Goal: Task Accomplishment & Management: Manage account settings

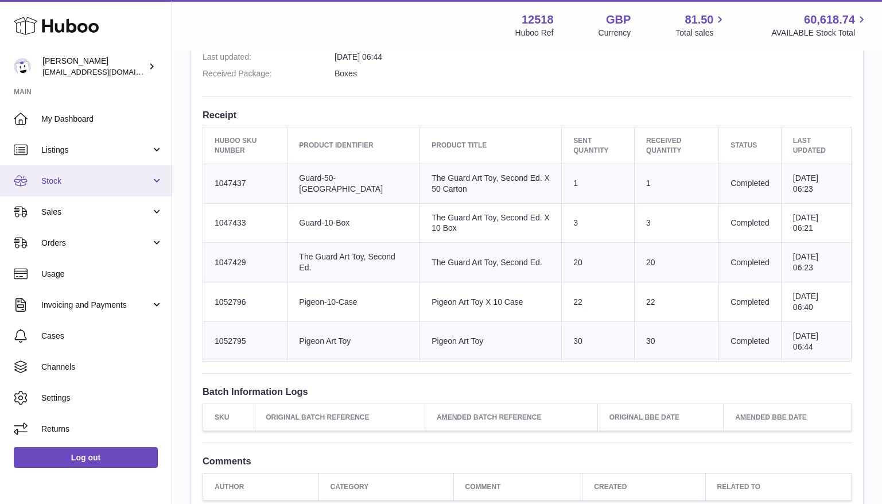
click at [68, 183] on span "Stock" at bounding box center [96, 181] width 110 height 11
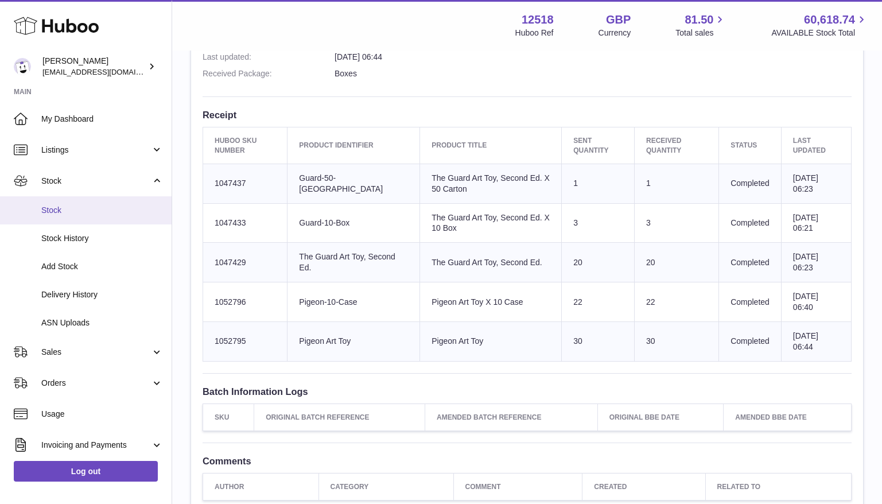
click at [59, 210] on span "Stock" at bounding box center [102, 210] width 122 height 11
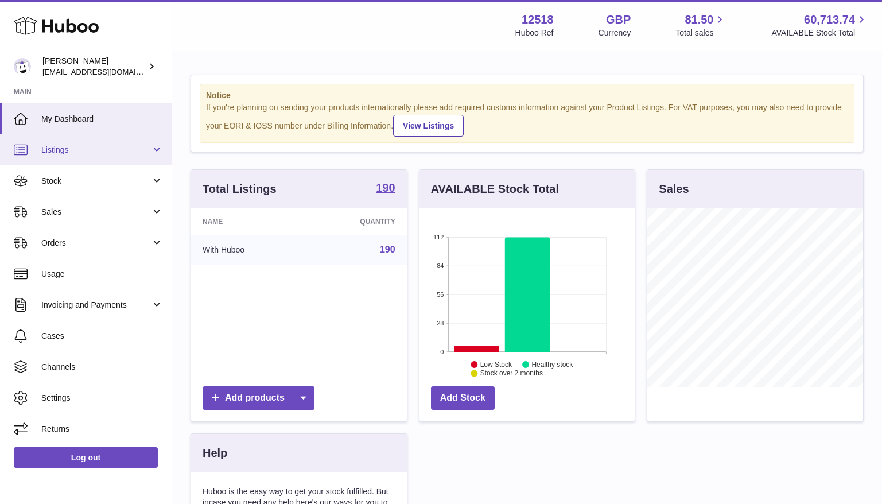
scroll to position [179, 216]
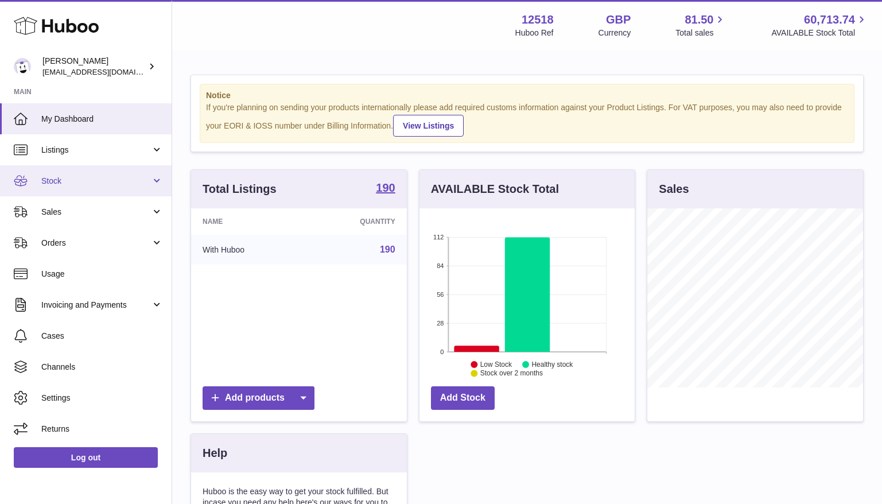
drag, startPoint x: 58, startPoint y: 180, endPoint x: 59, endPoint y: 188, distance: 8.7
click at [59, 180] on span "Stock" at bounding box center [96, 181] width 110 height 11
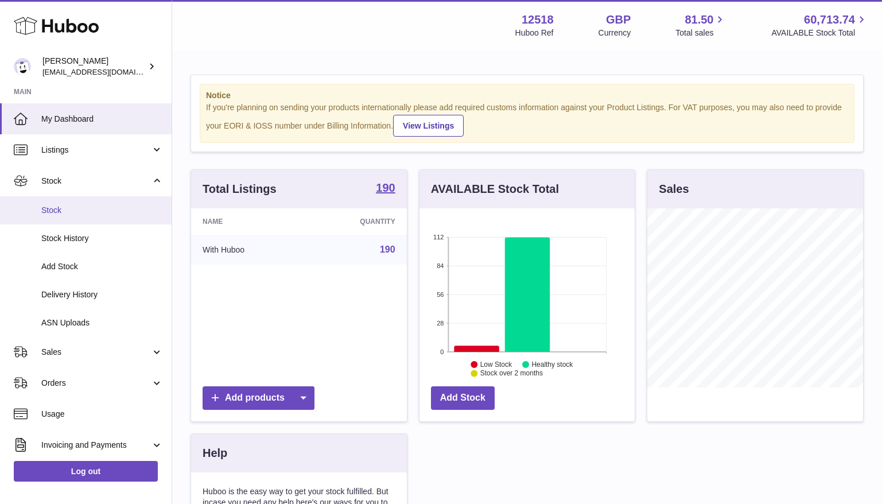
click at [56, 206] on span "Stock" at bounding box center [102, 210] width 122 height 11
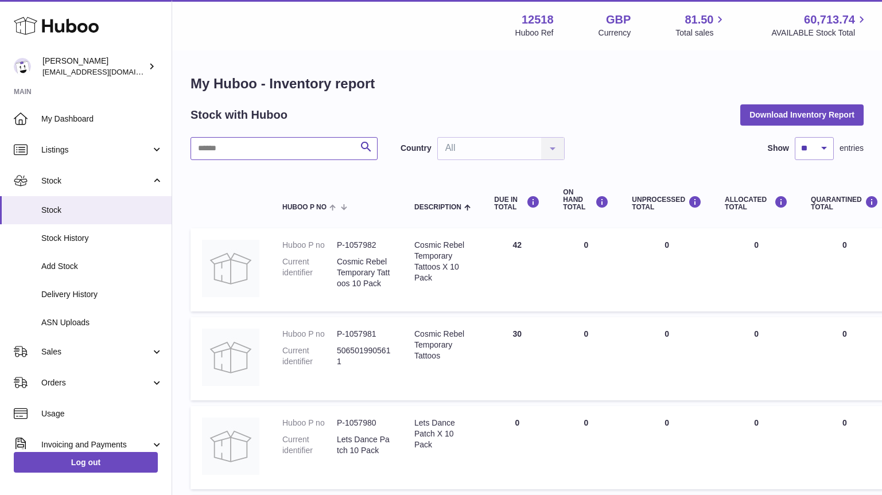
click at [327, 144] on input "text" at bounding box center [284, 148] width 187 height 23
type input "*********"
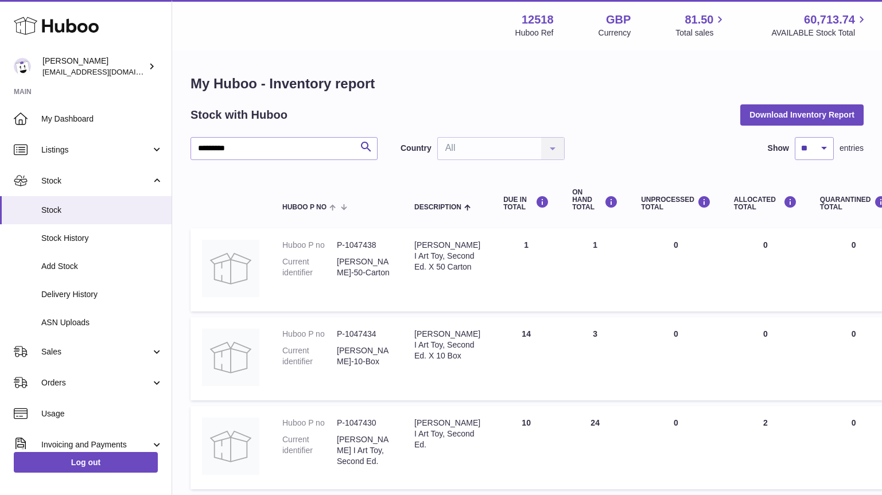
drag, startPoint x: 606, startPoint y: 422, endPoint x: 575, endPoint y: 441, distance: 35.8
click at [564, 422] on td "ON HAND Total 24" at bounding box center [595, 447] width 69 height 83
drag, startPoint x: 60, startPoint y: 355, endPoint x: 55, endPoint y: 360, distance: 6.9
click at [54, 352] on span "Sales" at bounding box center [96, 352] width 110 height 11
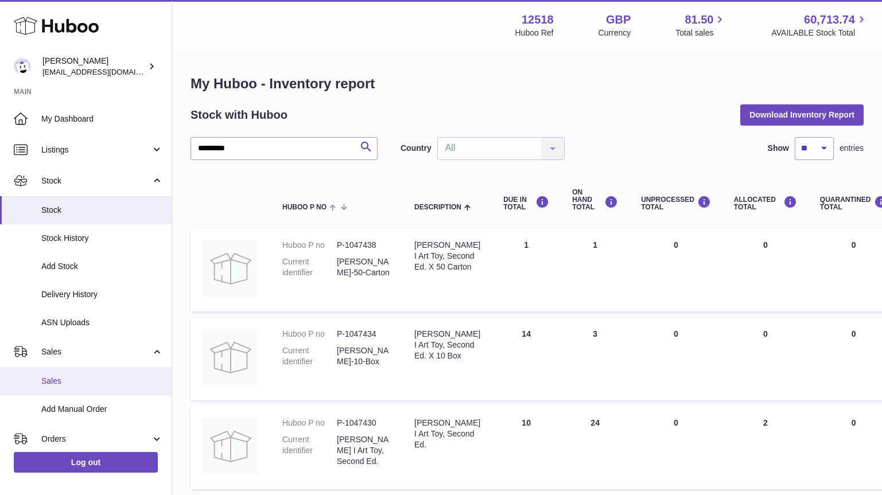
click at [55, 378] on span "Sales" at bounding box center [102, 381] width 122 height 11
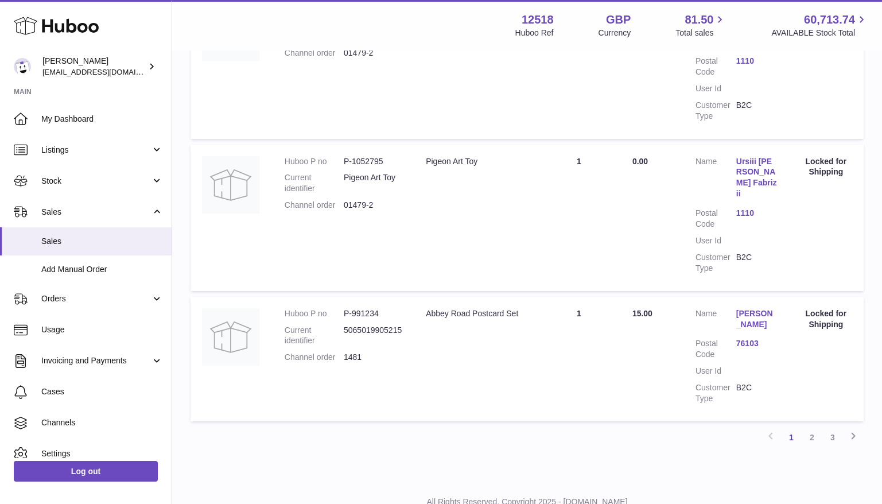
click at [814, 427] on link "2" at bounding box center [812, 437] width 21 height 21
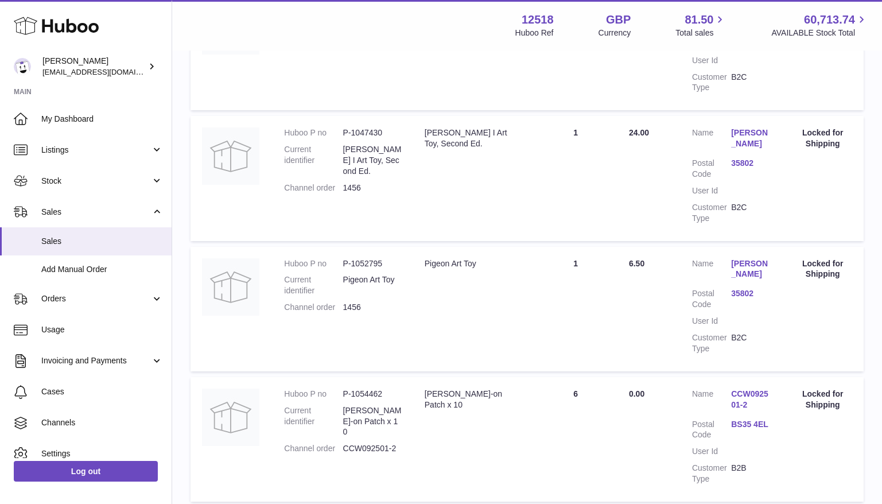
scroll to position [695, 0]
click at [829, 199] on td "Action / Status Locked for Shipping" at bounding box center [823, 177] width 82 height 125
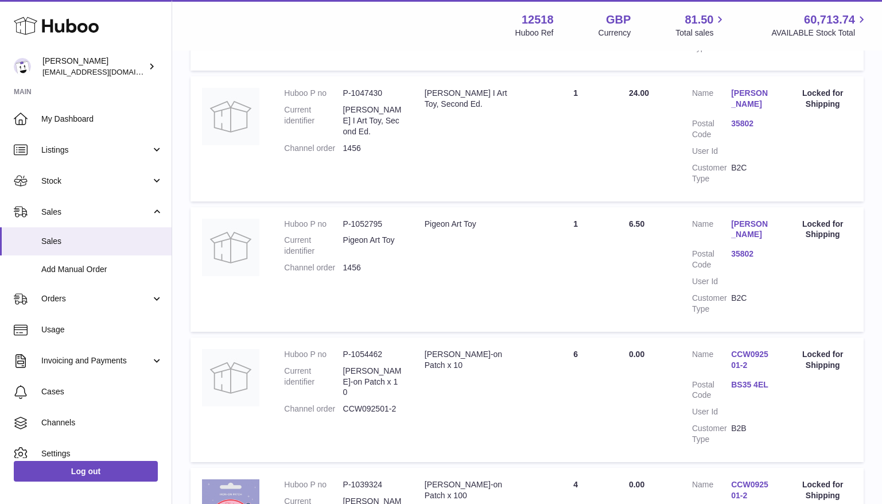
scroll to position [725, 0]
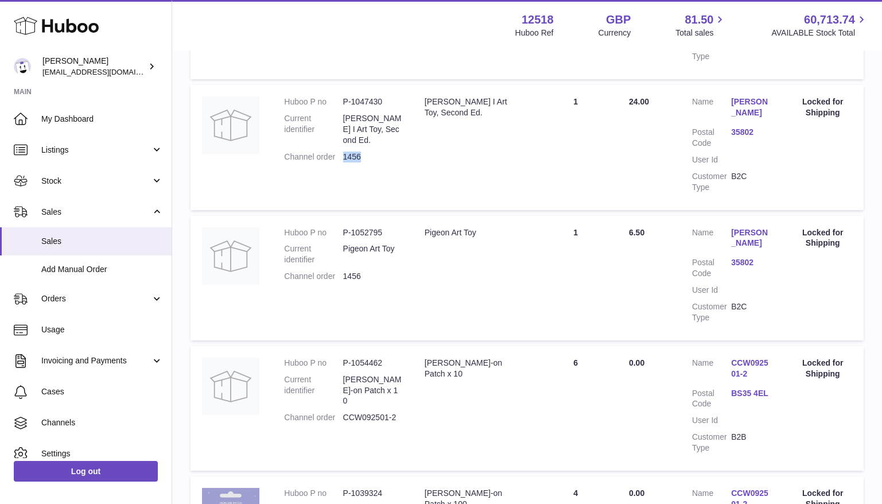
drag, startPoint x: 359, startPoint y: 148, endPoint x: 346, endPoint y: 165, distance: 22.1
click at [344, 152] on dd "1456" at bounding box center [372, 157] width 59 height 11
copy dd "1456"
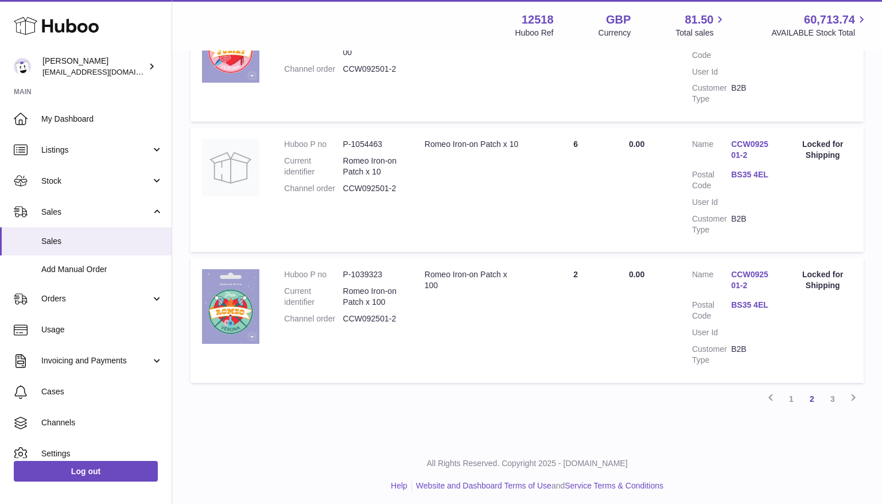
scroll to position [1209, 0]
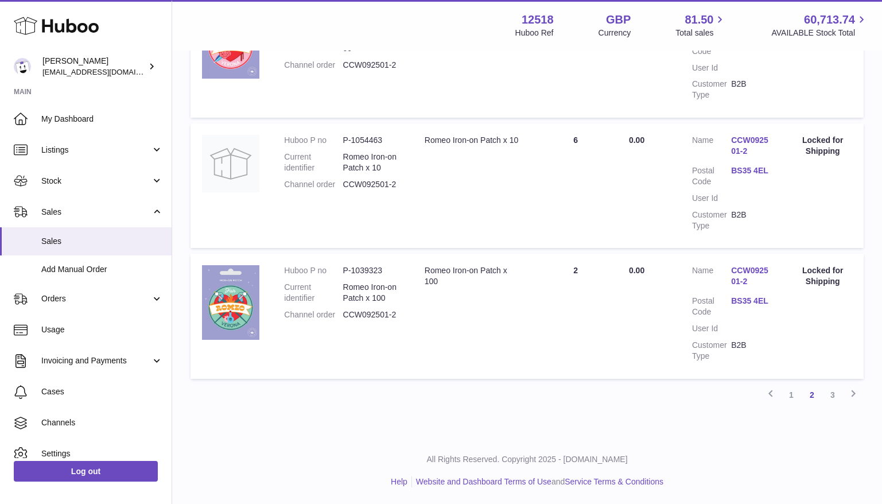
click at [831, 397] on link "3" at bounding box center [833, 395] width 21 height 21
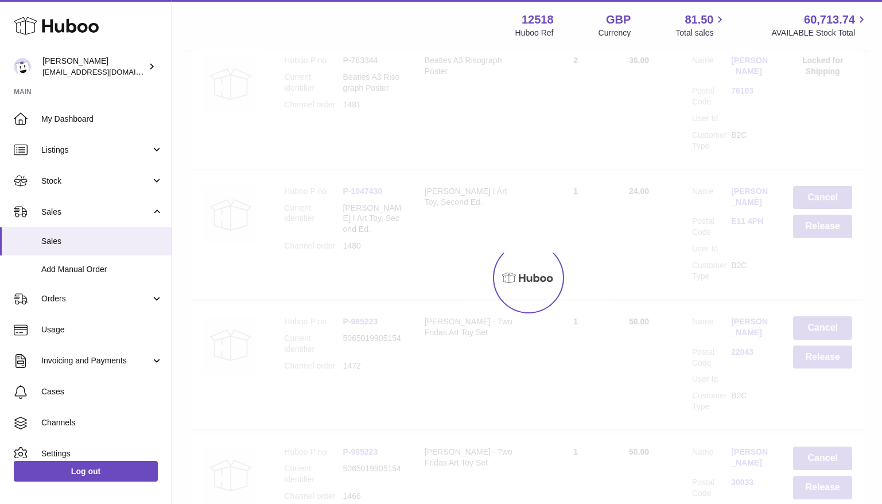
scroll to position [52, 0]
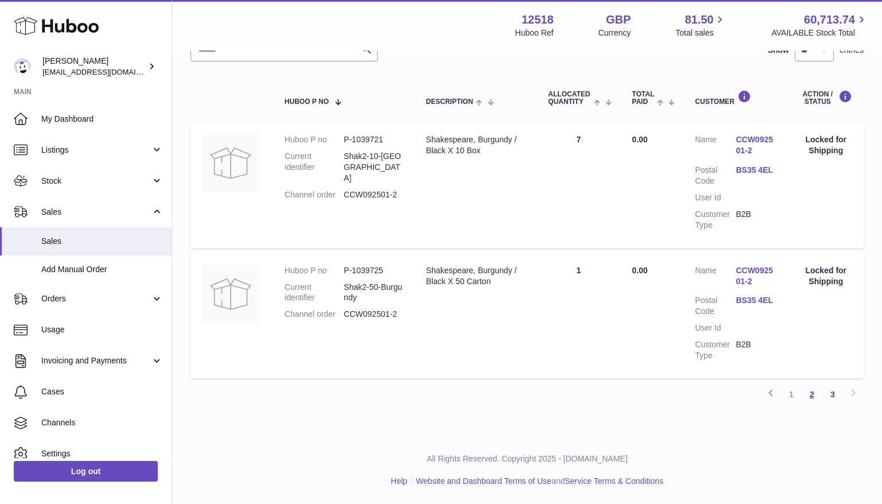
click at [814, 396] on link "2" at bounding box center [812, 394] width 21 height 21
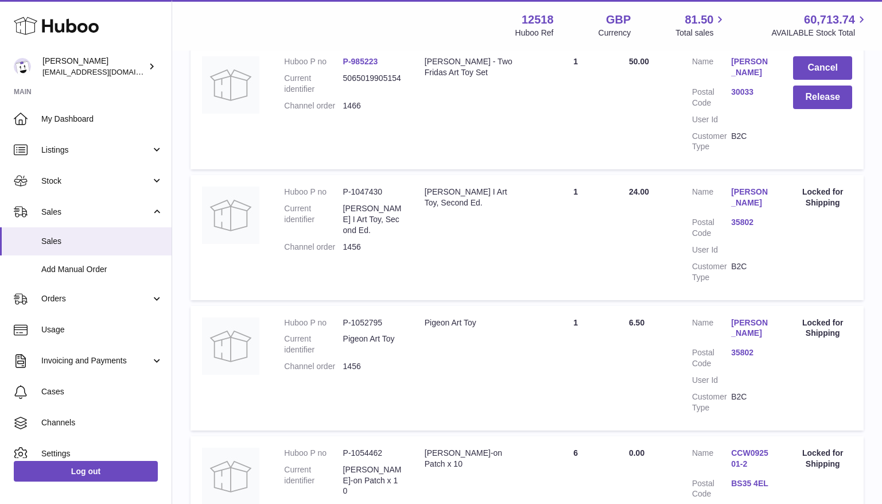
scroll to position [641, 0]
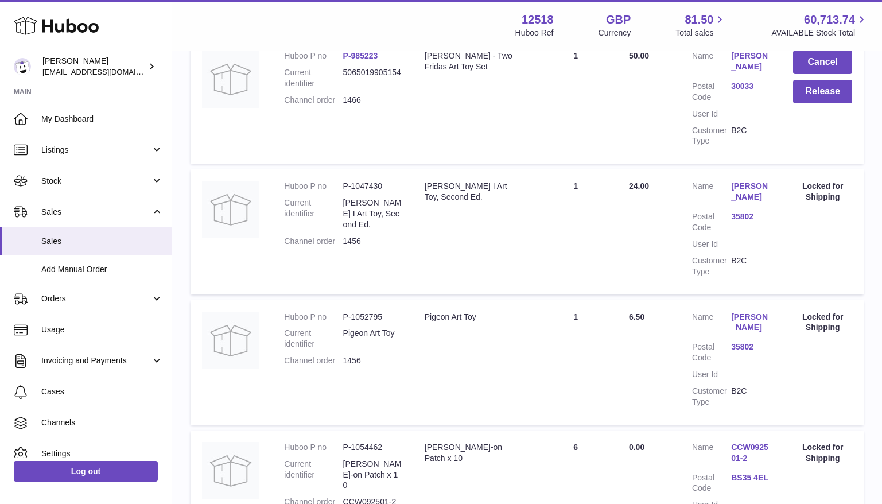
drag, startPoint x: 365, startPoint y: 229, endPoint x: 342, endPoint y: 227, distance: 23.1
click at [342, 227] on dl "Huboo P no P-1047430 Current identifier [PERSON_NAME] I Art Toy, Second Ed. Cha…" at bounding box center [342, 216] width 117 height 71
copy dl "1456"
click at [84, 388] on span "Cases" at bounding box center [102, 391] width 122 height 11
click at [504, 243] on td "Description [PERSON_NAME] Art Toy, Second Ed." at bounding box center [473, 231] width 121 height 125
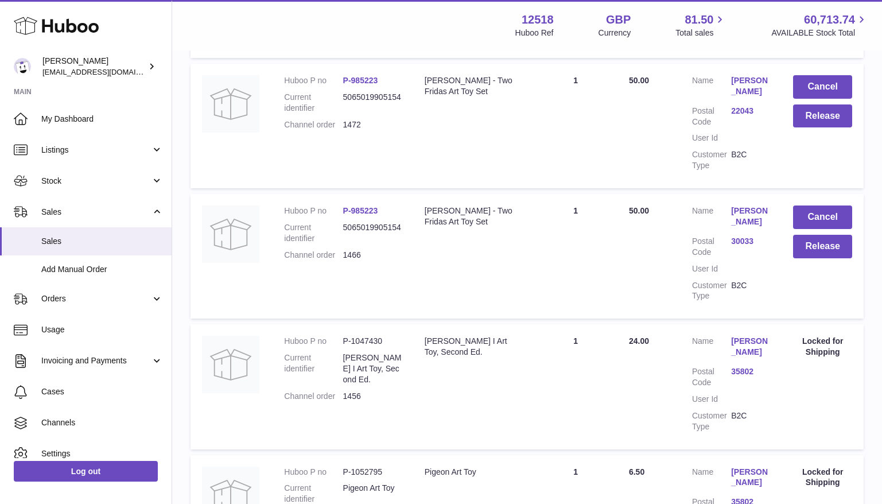
scroll to position [482, 0]
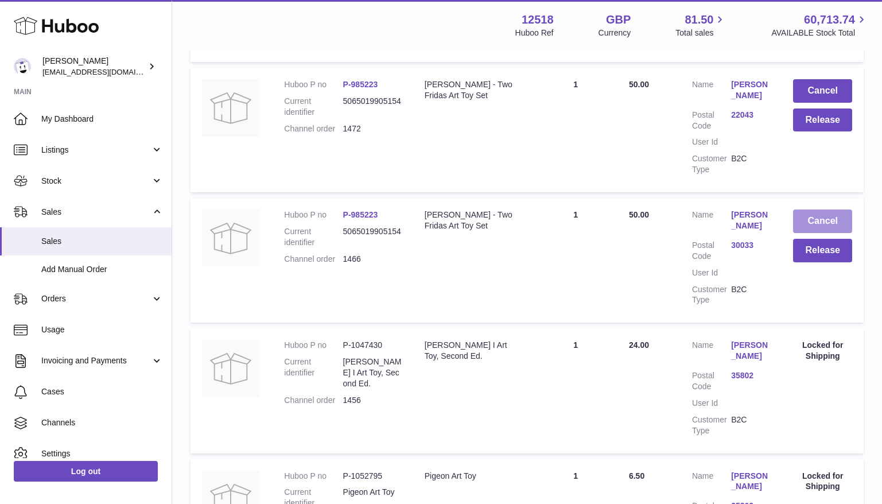
click at [824, 223] on button "Cancel" at bounding box center [822, 222] width 59 height 24
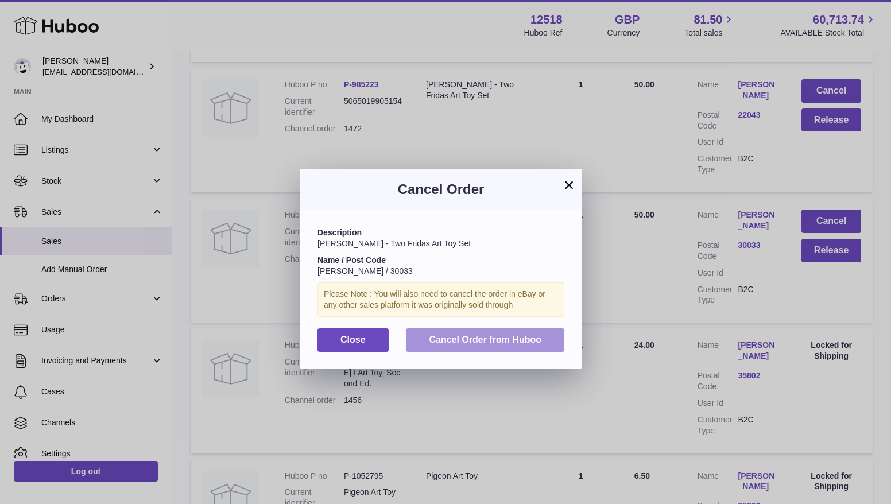
click at [530, 343] on span "Cancel Order from Huboo" at bounding box center [485, 340] width 113 height 10
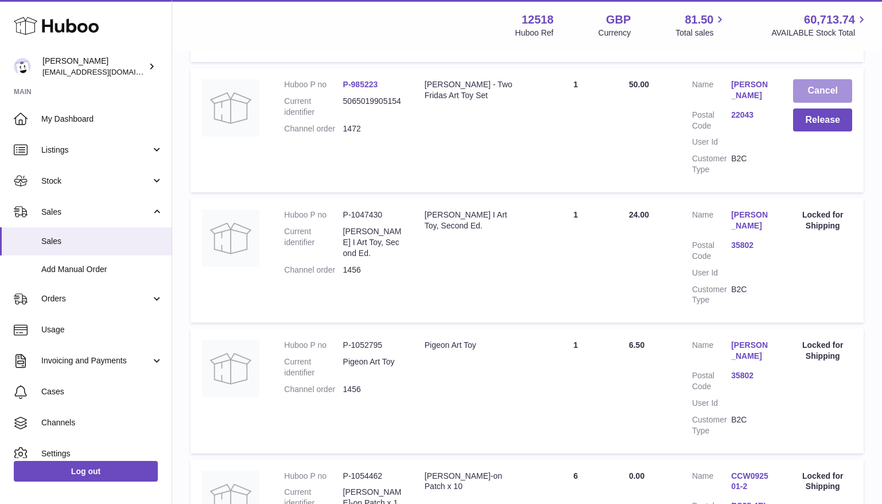
click at [822, 95] on button "Cancel" at bounding box center [822, 91] width 59 height 24
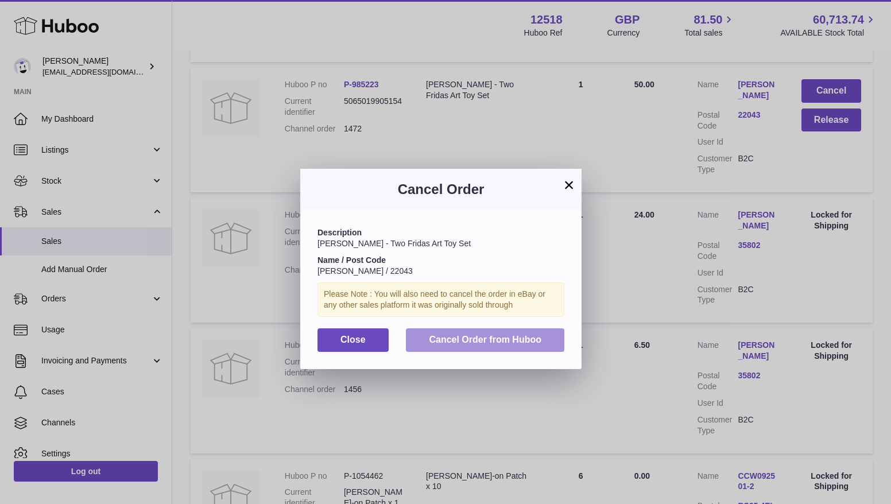
click at [548, 344] on button "Cancel Order from Huboo" at bounding box center [485, 340] width 158 height 24
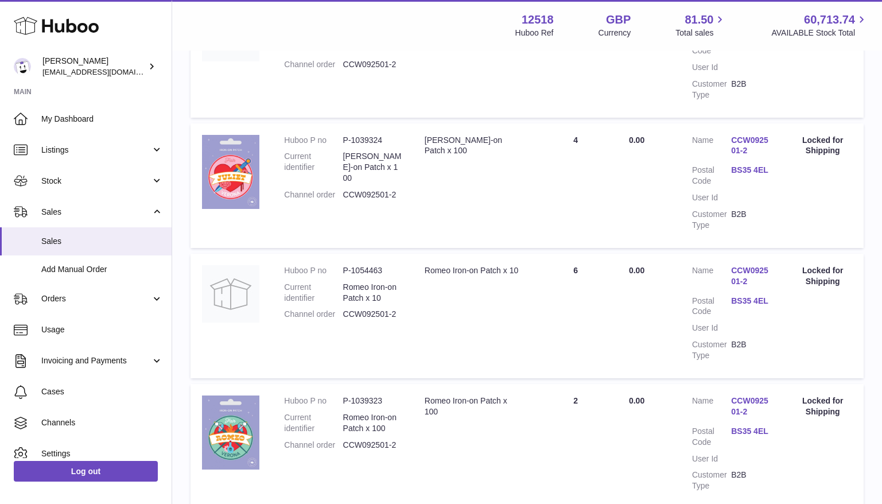
scroll to position [1209, 0]
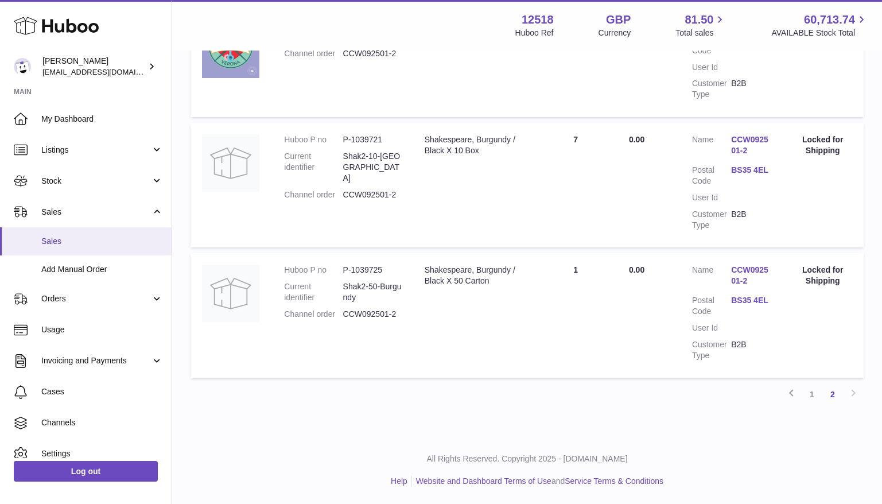
click at [91, 241] on span "Sales" at bounding box center [102, 241] width 122 height 11
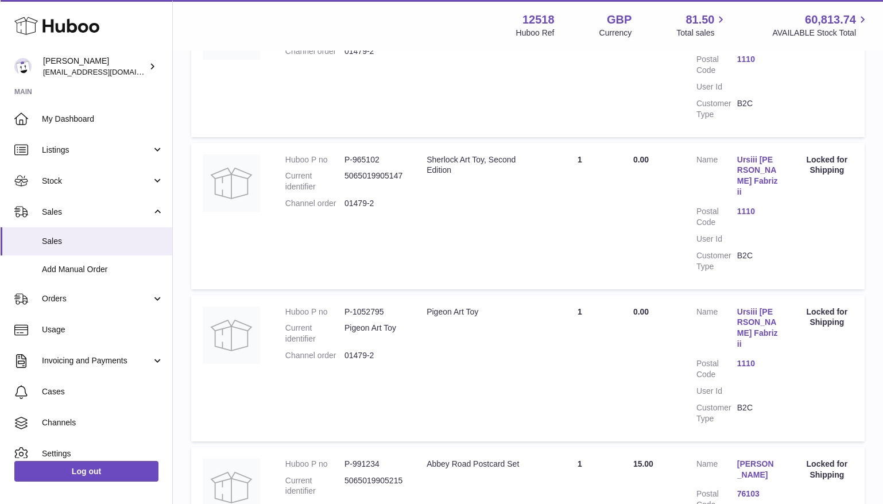
scroll to position [1099, 0]
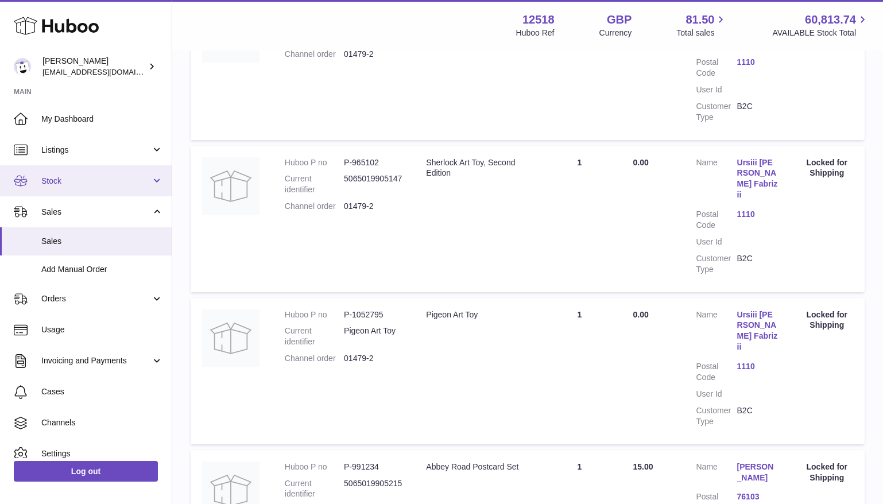
click at [92, 180] on span "Stock" at bounding box center [96, 181] width 110 height 11
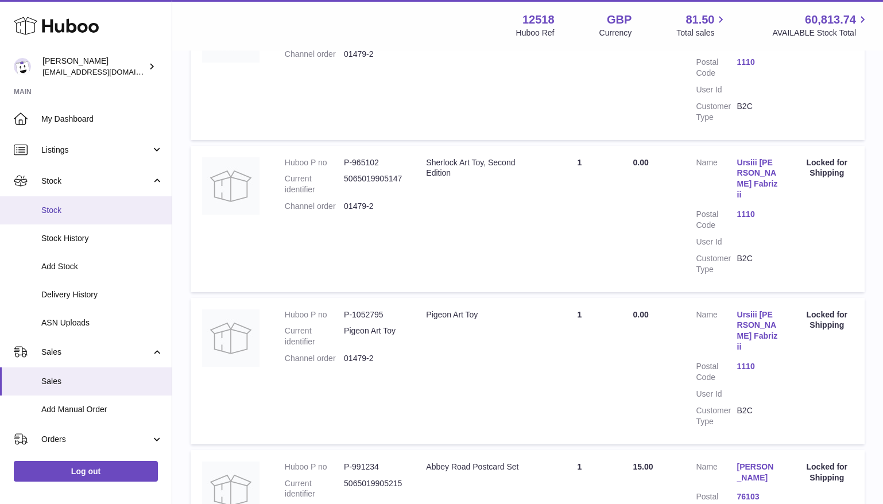
click at [67, 206] on span "Stock" at bounding box center [102, 210] width 122 height 11
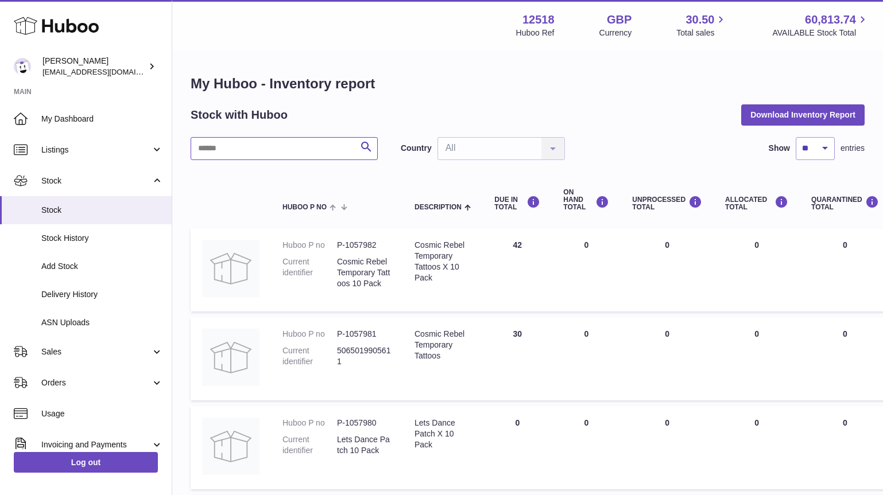
click at [254, 145] on input "text" at bounding box center [284, 148] width 187 height 23
paste input "*******"
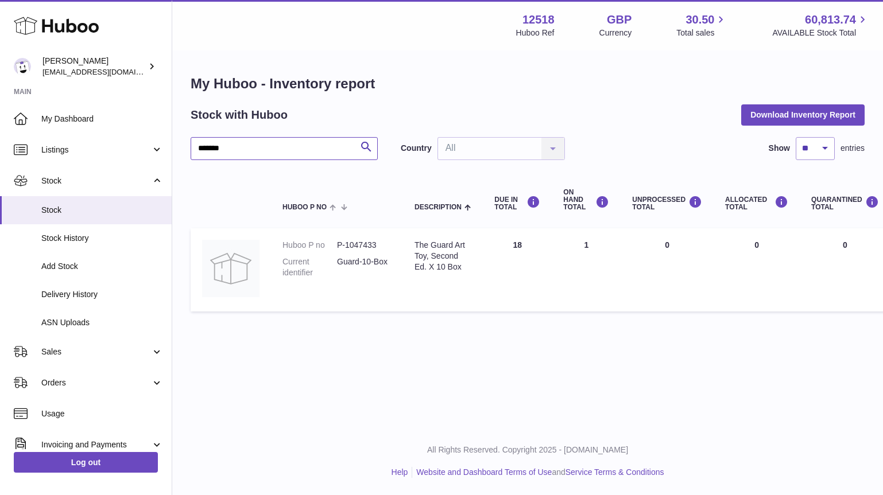
click at [223, 146] on input "*******" at bounding box center [284, 148] width 187 height 23
drag, startPoint x: 239, startPoint y: 146, endPoint x: 135, endPoint y: 123, distance: 106.4
click at [129, 134] on div "Huboo [PERSON_NAME] [EMAIL_ADDRESS][DOMAIN_NAME] Main My Dashboard Listings Not…" at bounding box center [441, 247] width 883 height 495
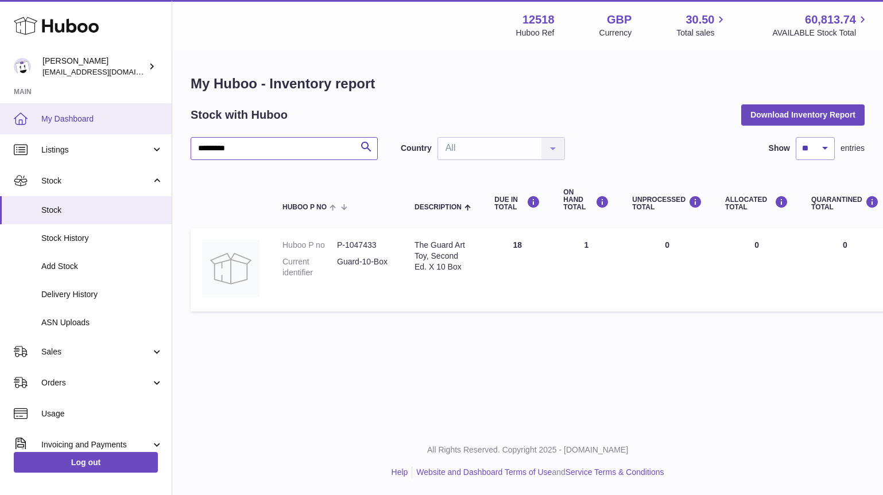
type input "*********"
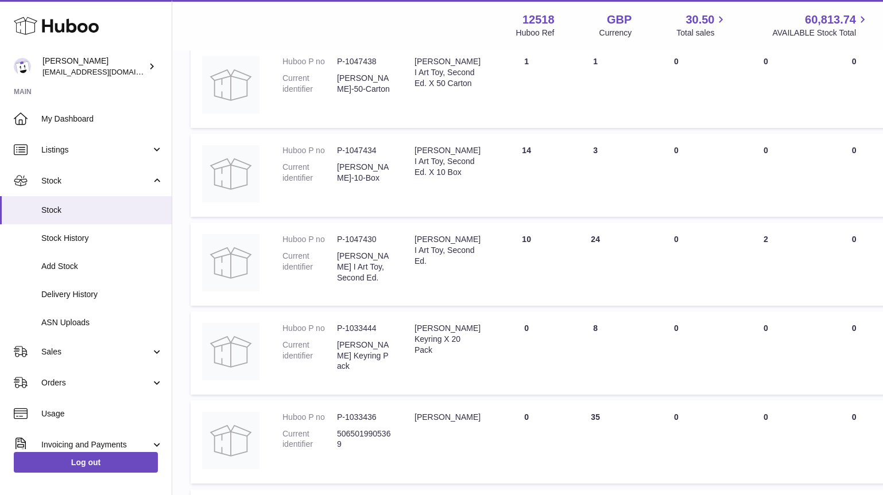
scroll to position [184, 0]
drag, startPoint x: 579, startPoint y: 233, endPoint x: 572, endPoint y: 227, distance: 9.0
click at [564, 233] on td "ON HAND Total 24" at bounding box center [595, 263] width 69 height 83
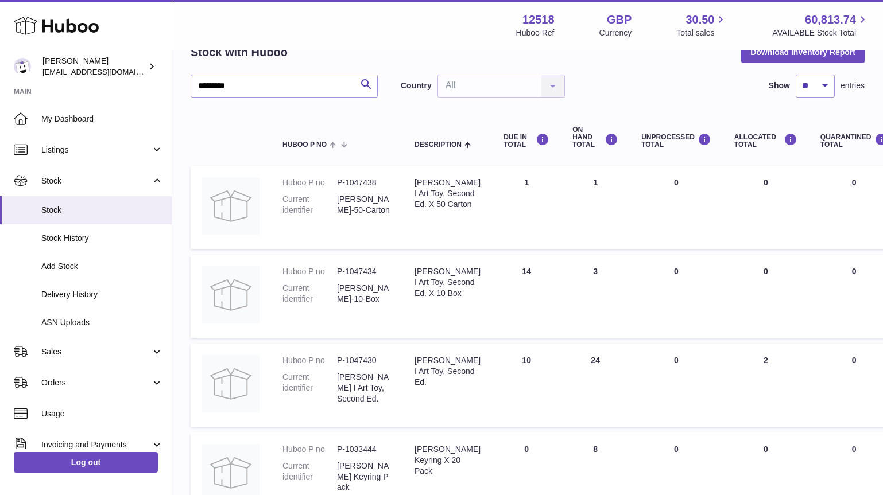
scroll to position [0, 0]
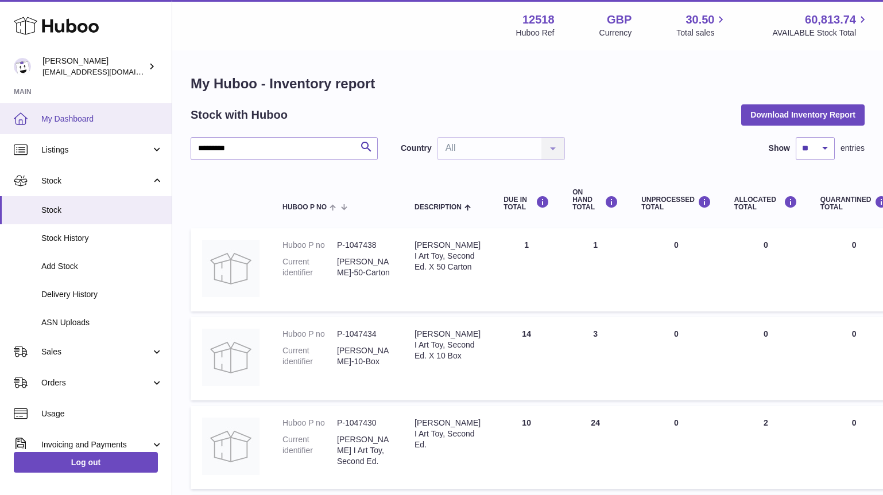
click at [79, 118] on span "My Dashboard" at bounding box center [102, 119] width 122 height 11
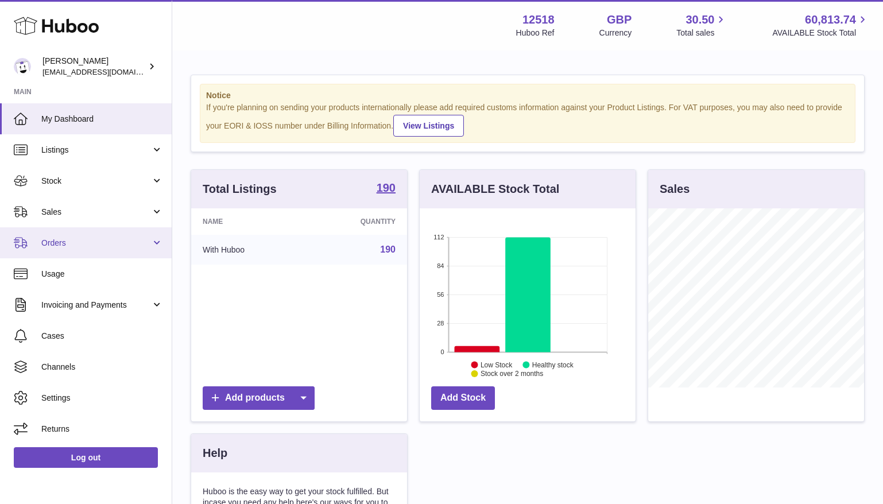
scroll to position [179, 216]
